Goal: Task Accomplishment & Management: Use online tool/utility

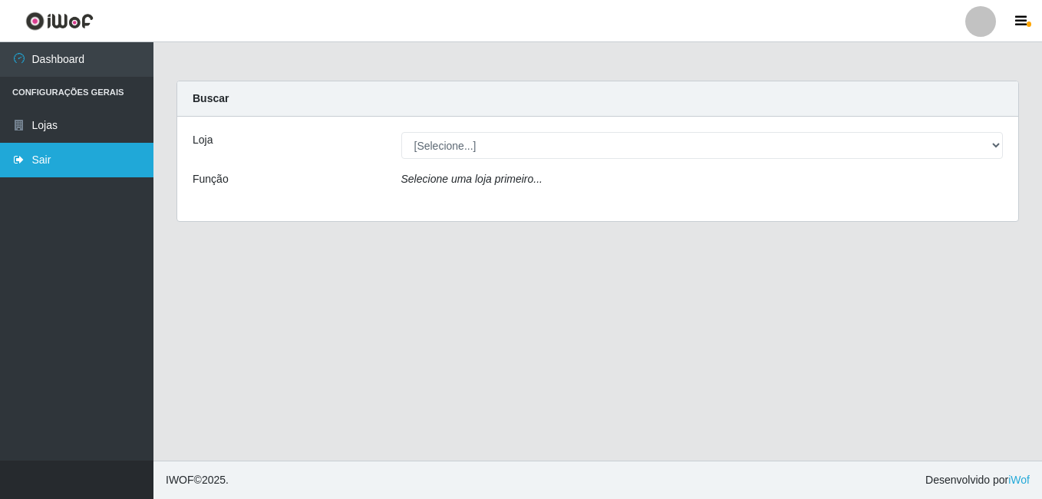
click at [95, 164] on link "Sair" at bounding box center [76, 160] width 153 height 35
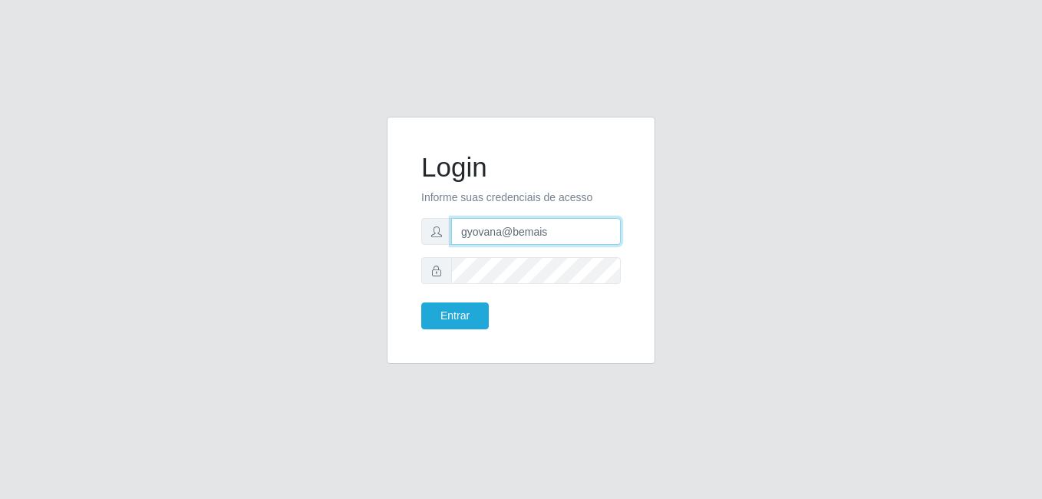
click at [482, 234] on input "gyovana@bemais" at bounding box center [536, 231] width 170 height 27
type input "[PERSON_NAME]"
click at [469, 313] on button "Entrar" at bounding box center [455, 315] width 68 height 27
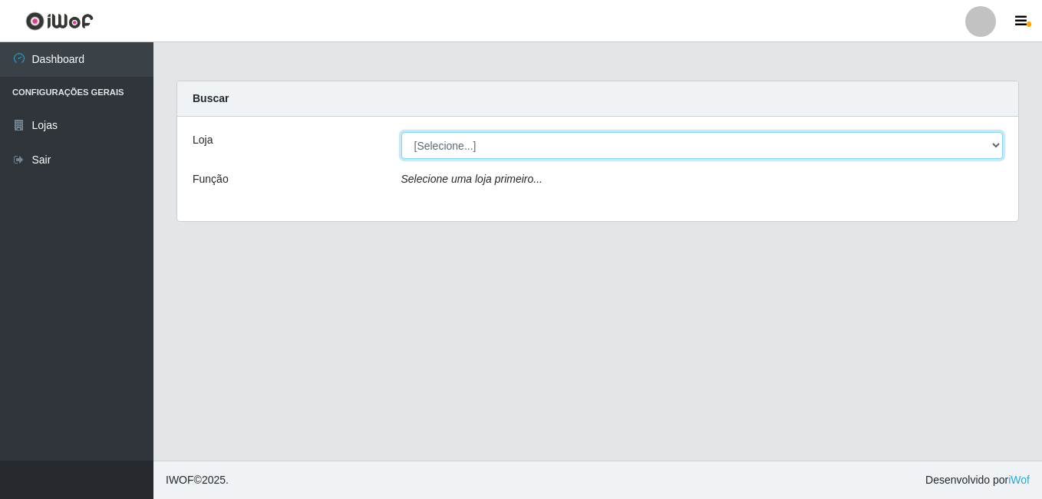
click at [575, 139] on select "[Selecione...] [PERSON_NAME]" at bounding box center [702, 145] width 602 height 27
select select "230"
click at [401, 132] on select "[Selecione...] [PERSON_NAME]" at bounding box center [702, 145] width 602 height 27
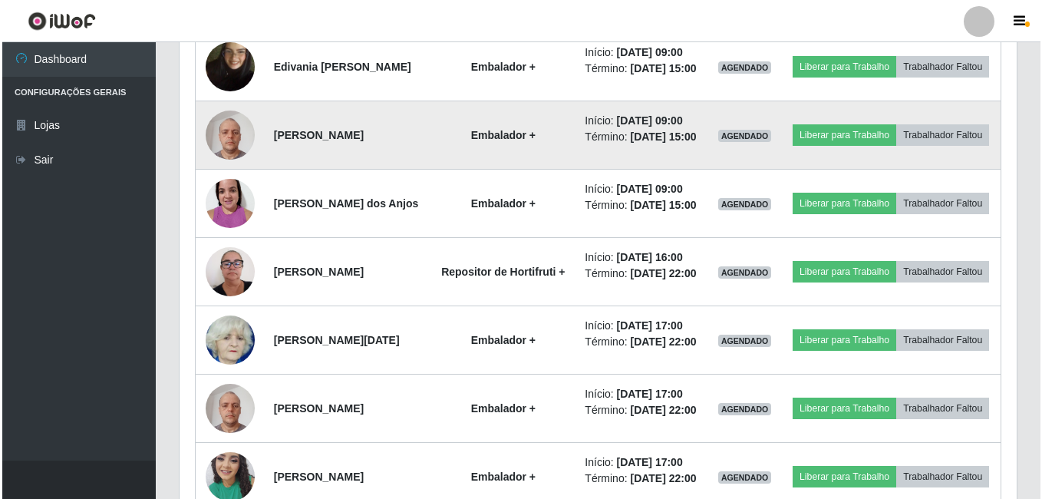
scroll to position [738, 0]
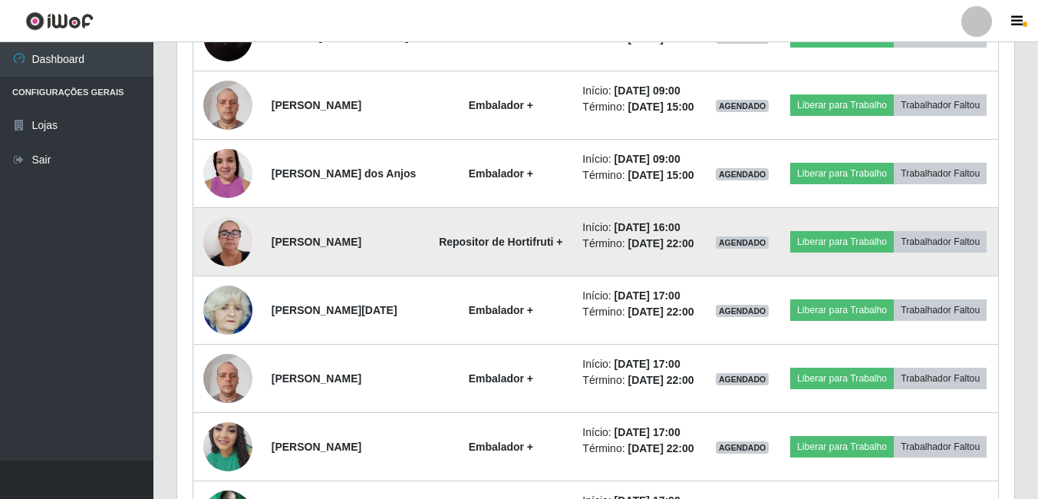
click at [239, 274] on img at bounding box center [227, 241] width 49 height 65
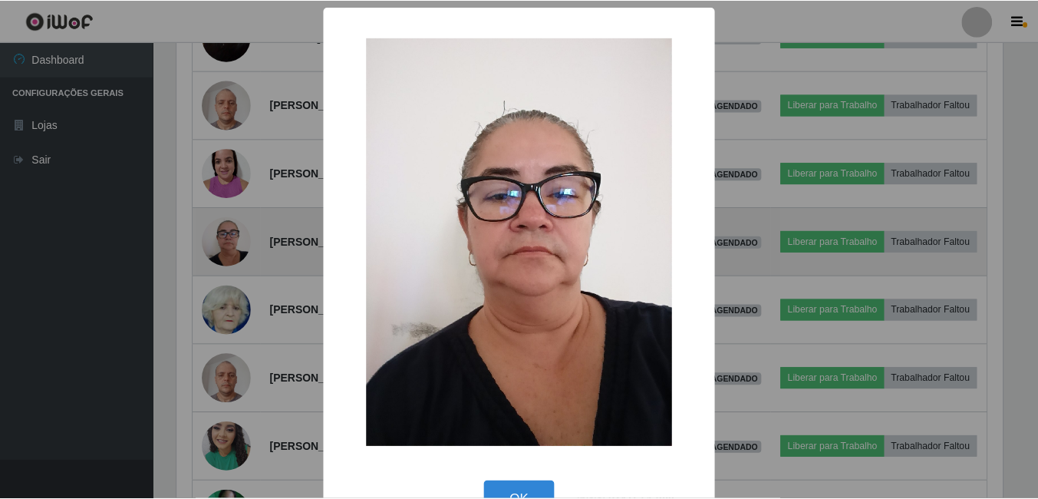
scroll to position [318, 829]
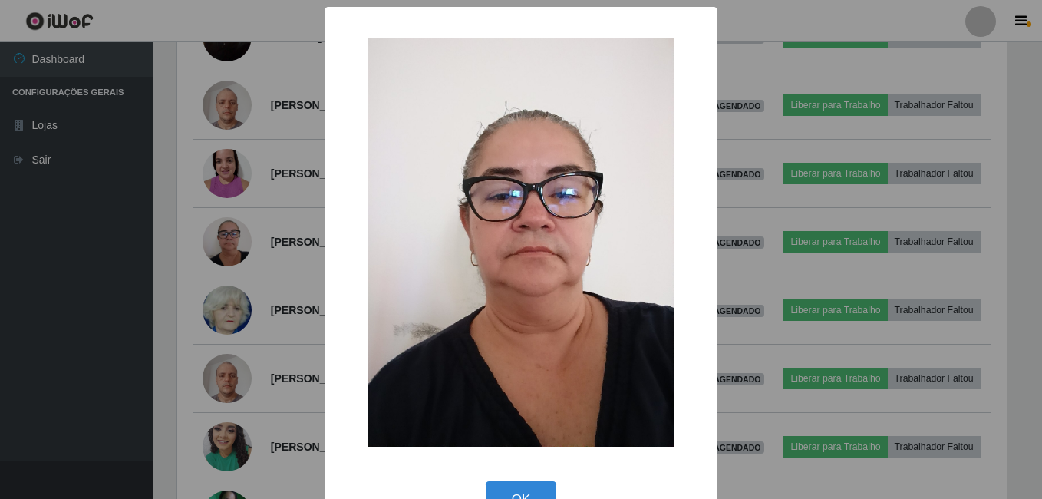
click at [183, 303] on div "× OK Cancel" at bounding box center [521, 249] width 1042 height 499
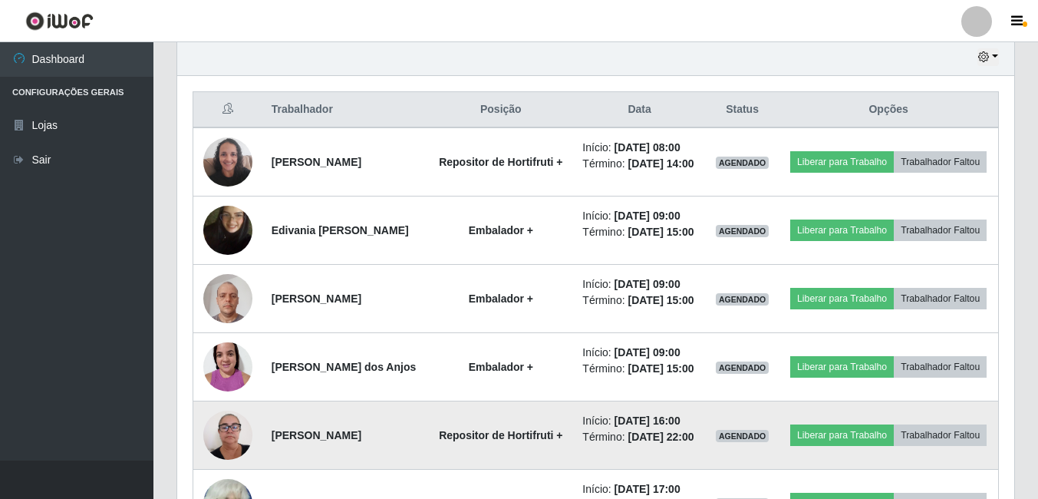
scroll to position [508, 0]
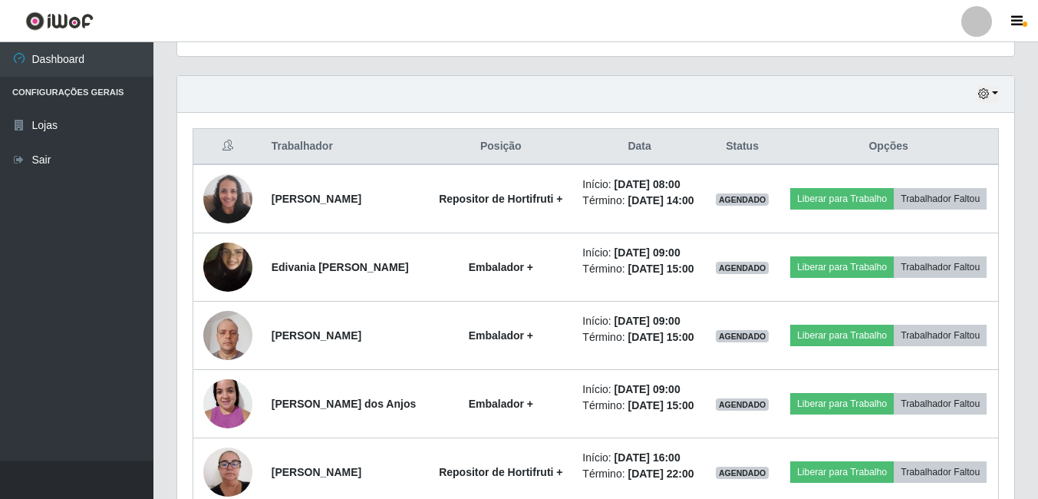
click at [480, 153] on th "Posição" at bounding box center [500, 147] width 145 height 36
